Goal: Find specific page/section

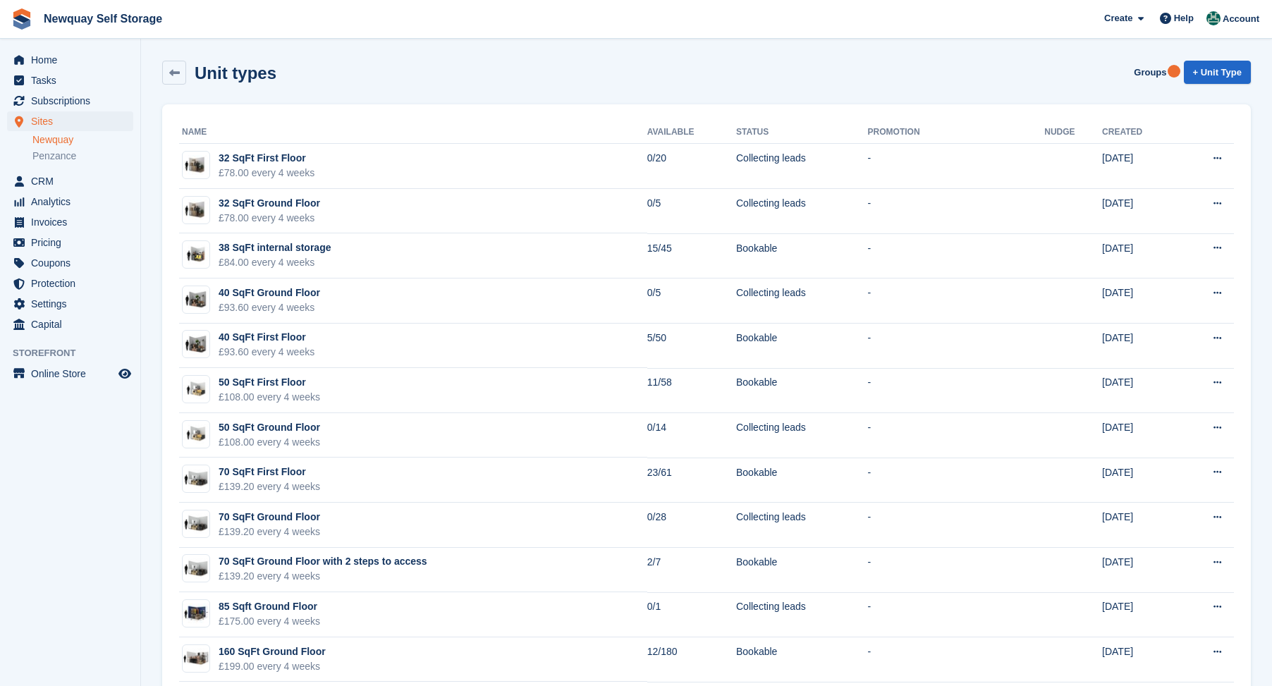
scroll to position [207, 0]
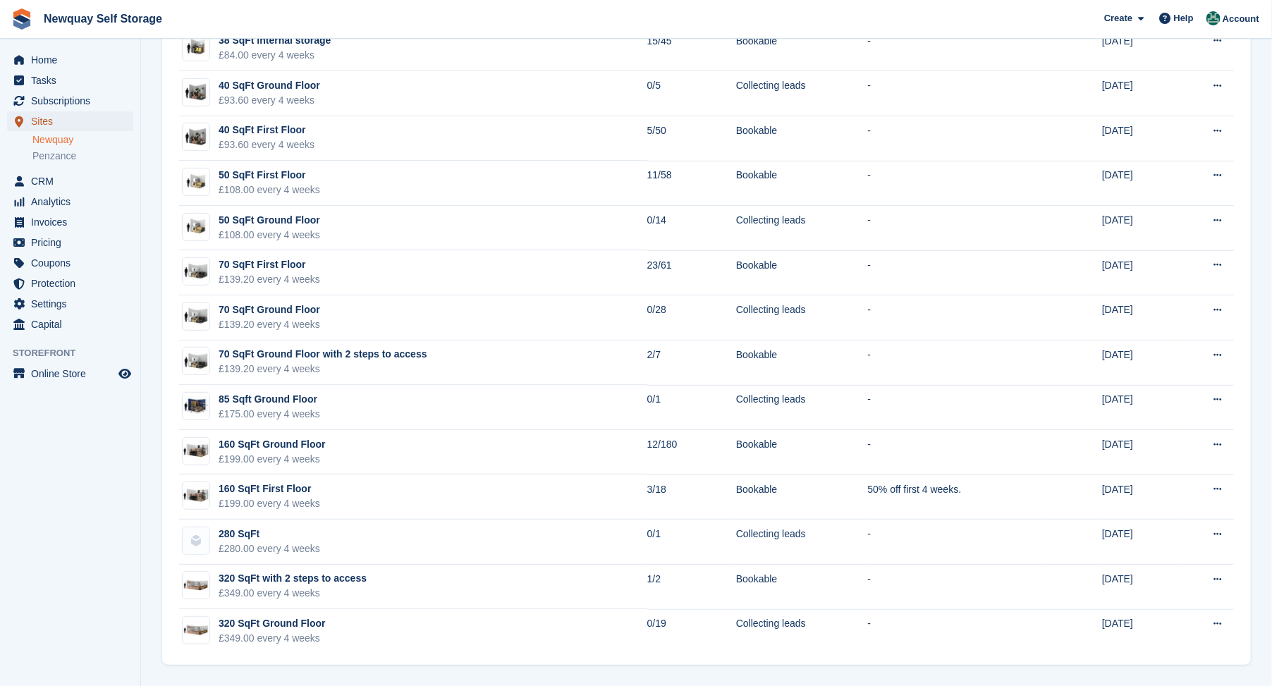
click at [35, 121] on span "Sites" at bounding box center [73, 121] width 85 height 20
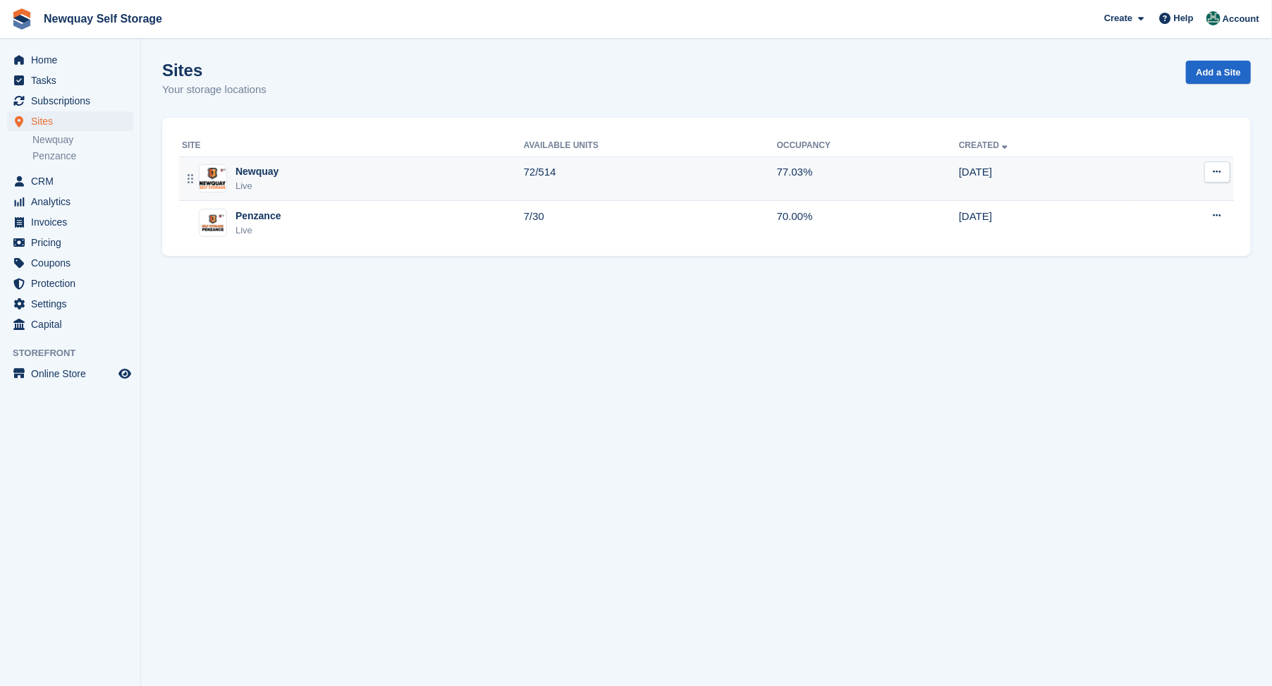
click at [208, 171] on img at bounding box center [212, 178] width 27 height 20
